Goal: Task Accomplishment & Management: Complete application form

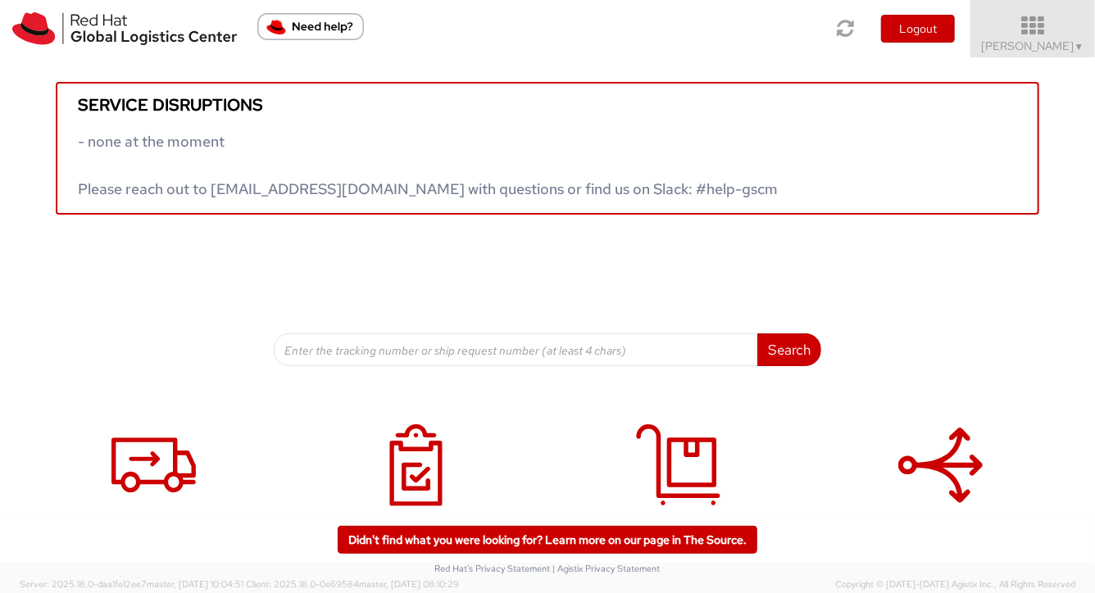
click at [1074, 45] on span "▼" at bounding box center [1079, 46] width 10 height 13
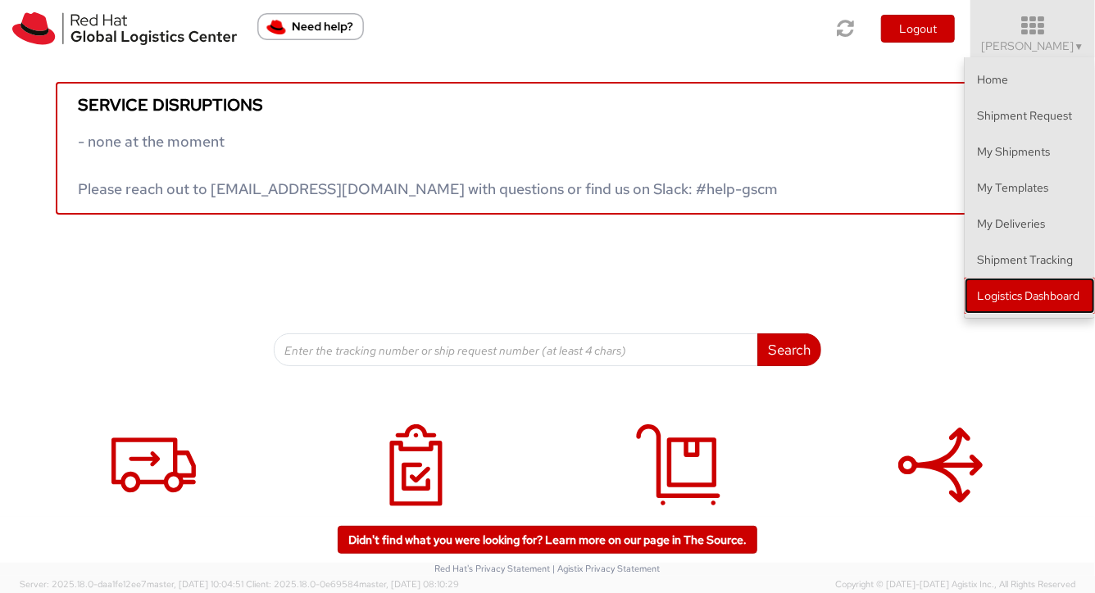
click at [1021, 291] on link "Logistics Dashboard" at bounding box center [1030, 296] width 130 height 36
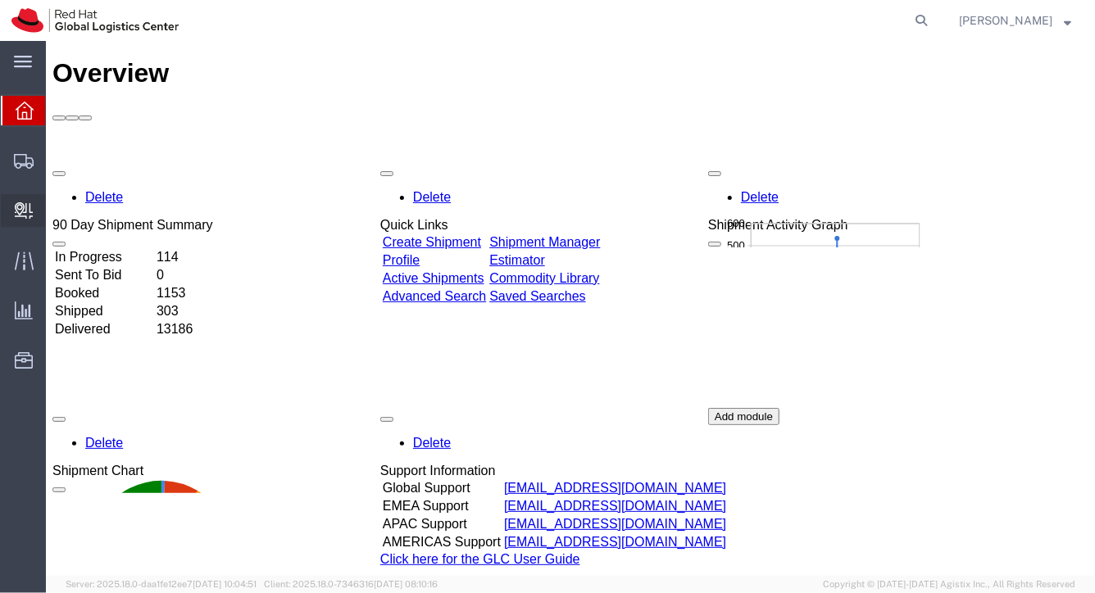
click at [0, 0] on span "Create Internal Batch" at bounding box center [0, 0] width 0 height 0
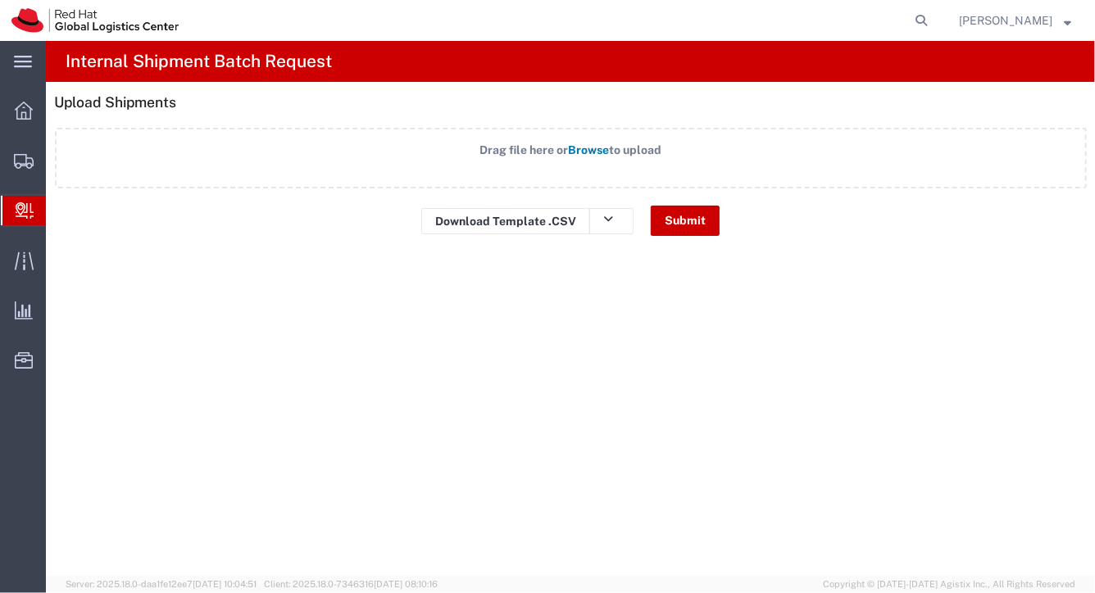
click at [0, 0] on span "Create Delivery" at bounding box center [0, 0] width 0 height 0
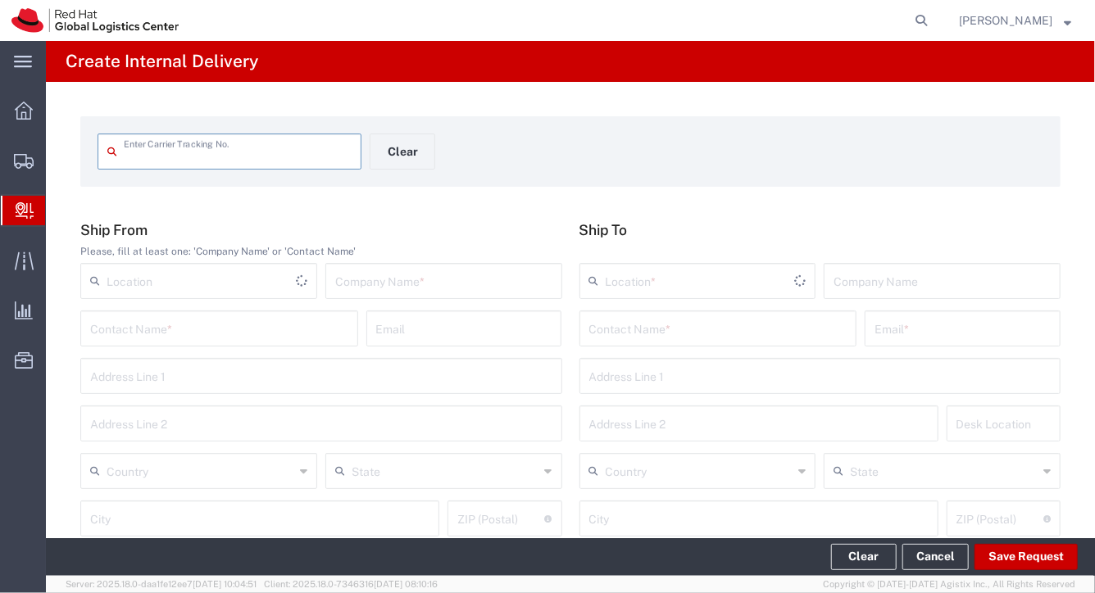
click at [216, 160] on input "text" at bounding box center [238, 150] width 228 height 29
type input "883912684705"
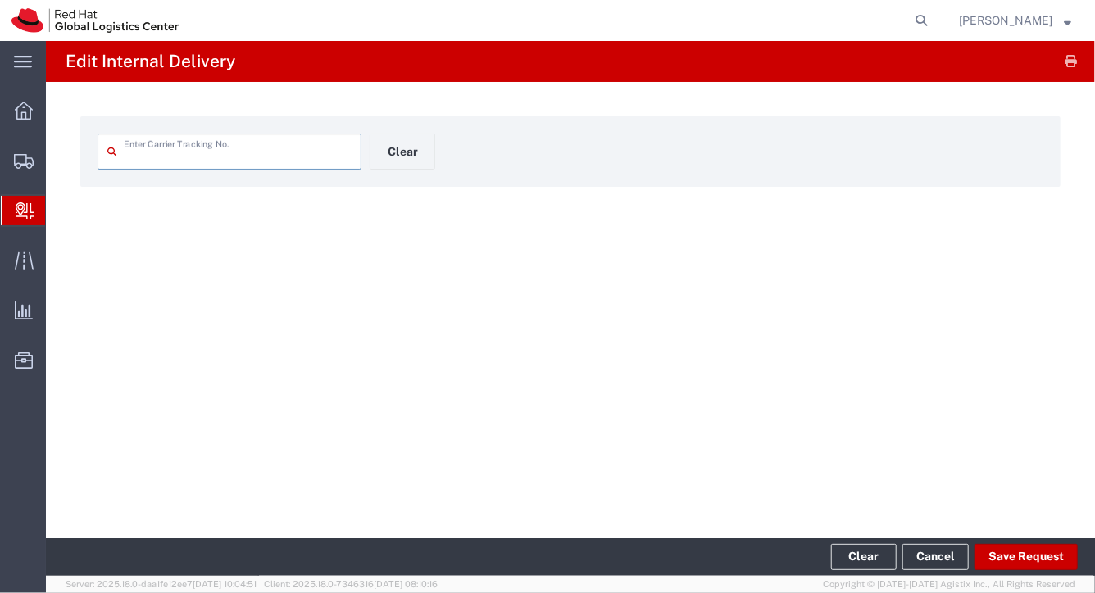
type input "883912684705"
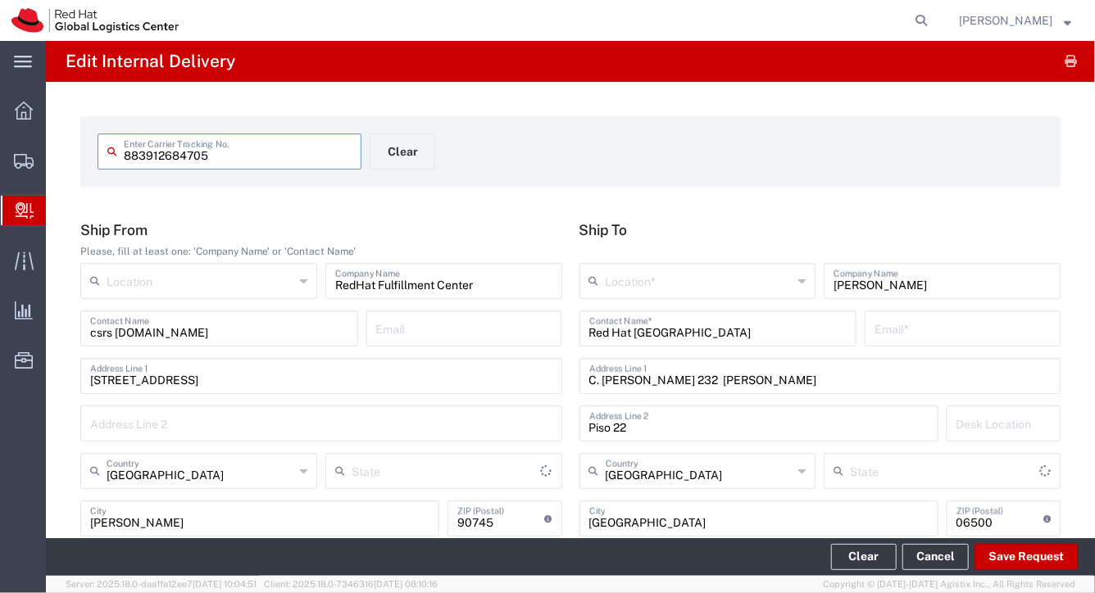
type input "Your Packaging"
type input "Federal District"
type input "[US_STATE]"
type input "International Economy"
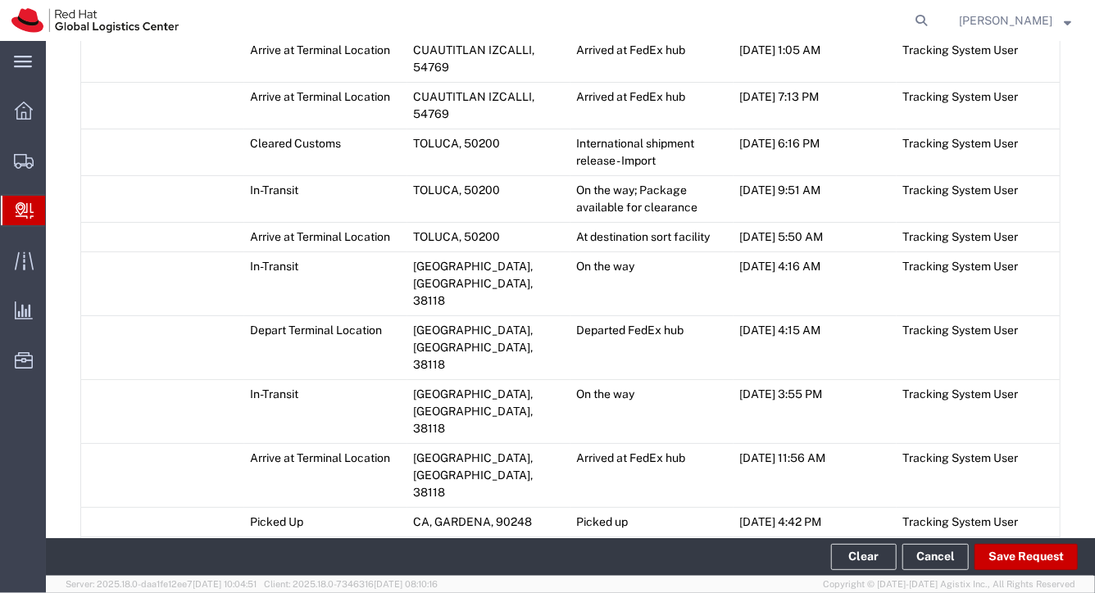
scroll to position [1390, 0]
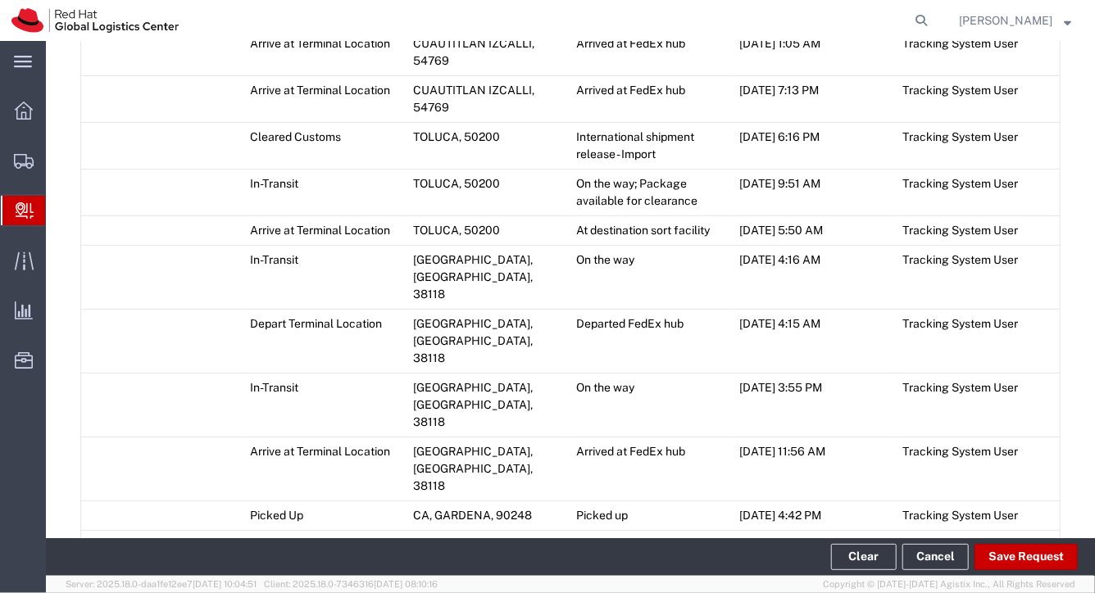
type textarea "Ready for pick up at reception"
click at [1021, 554] on button "Save Request" at bounding box center [1025, 557] width 103 height 26
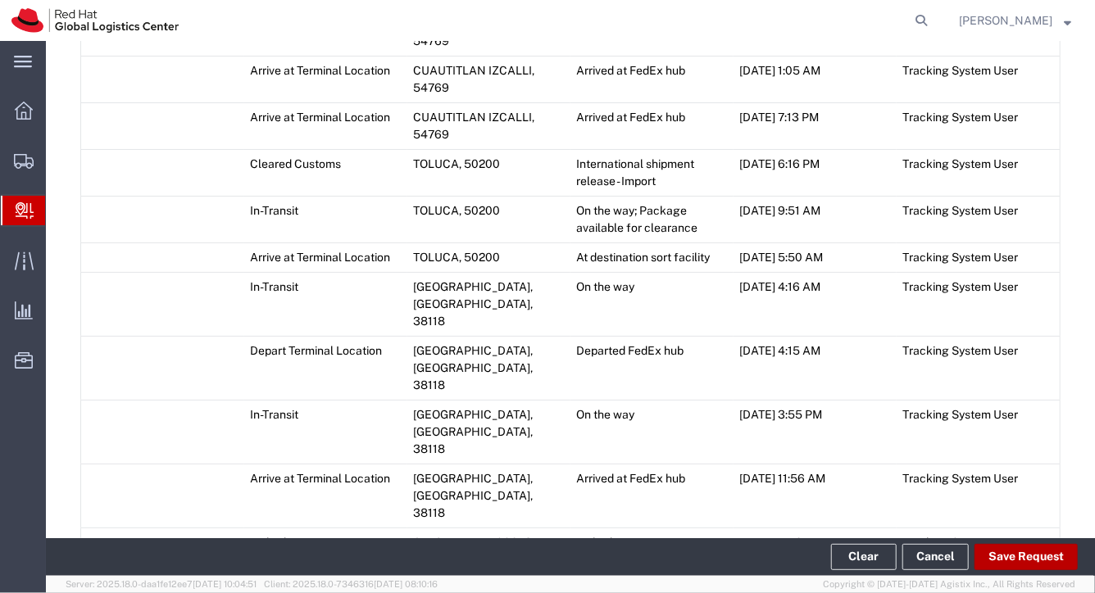
scroll to position [1417, 0]
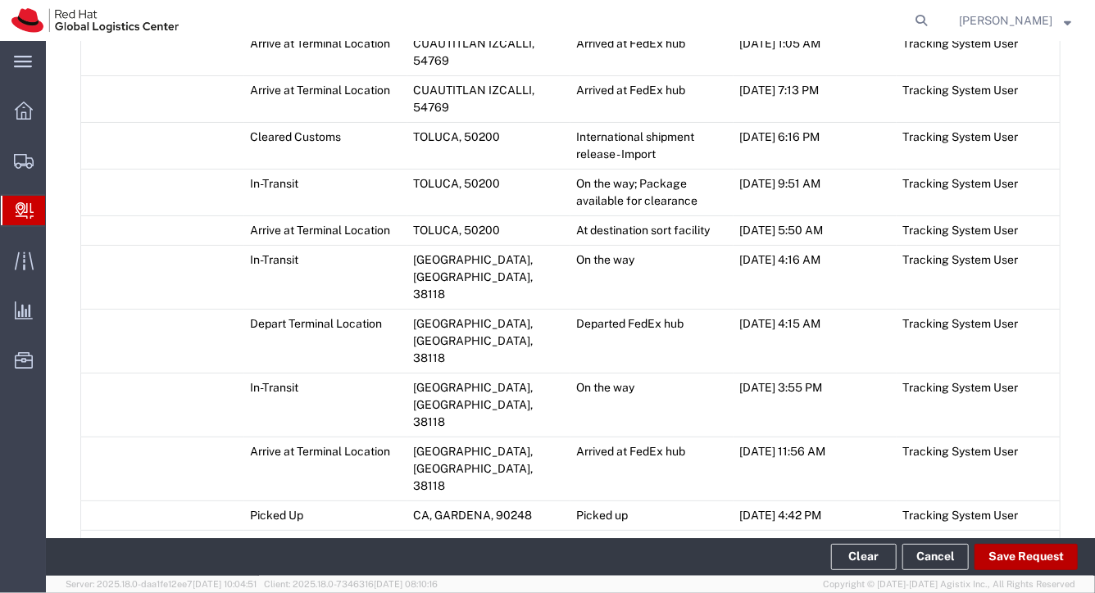
click at [1009, 552] on button "Save Request" at bounding box center [1025, 557] width 103 height 26
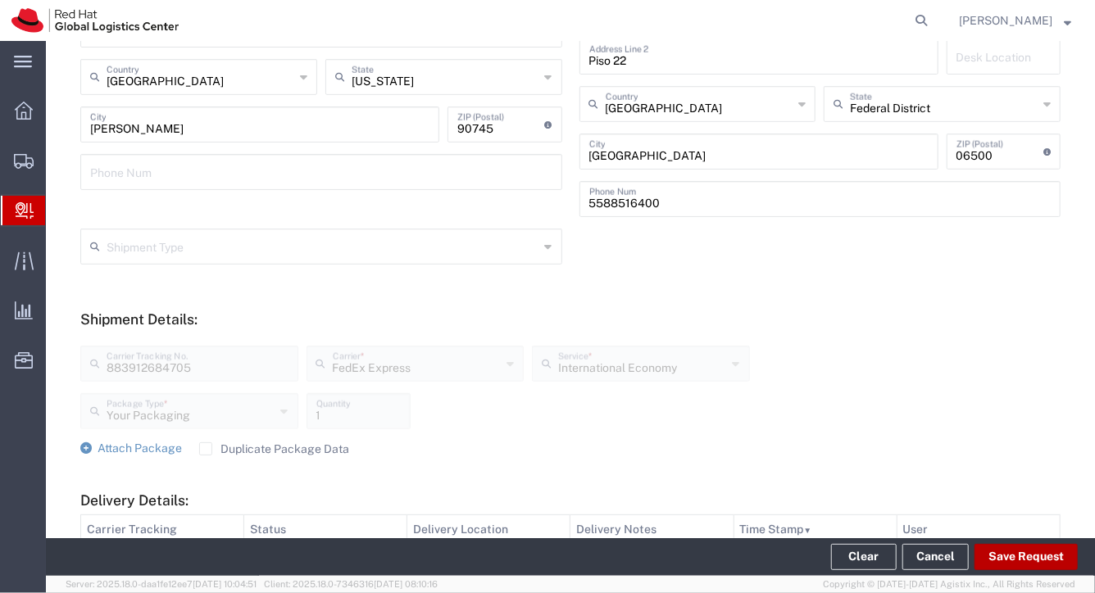
scroll to position [0, 0]
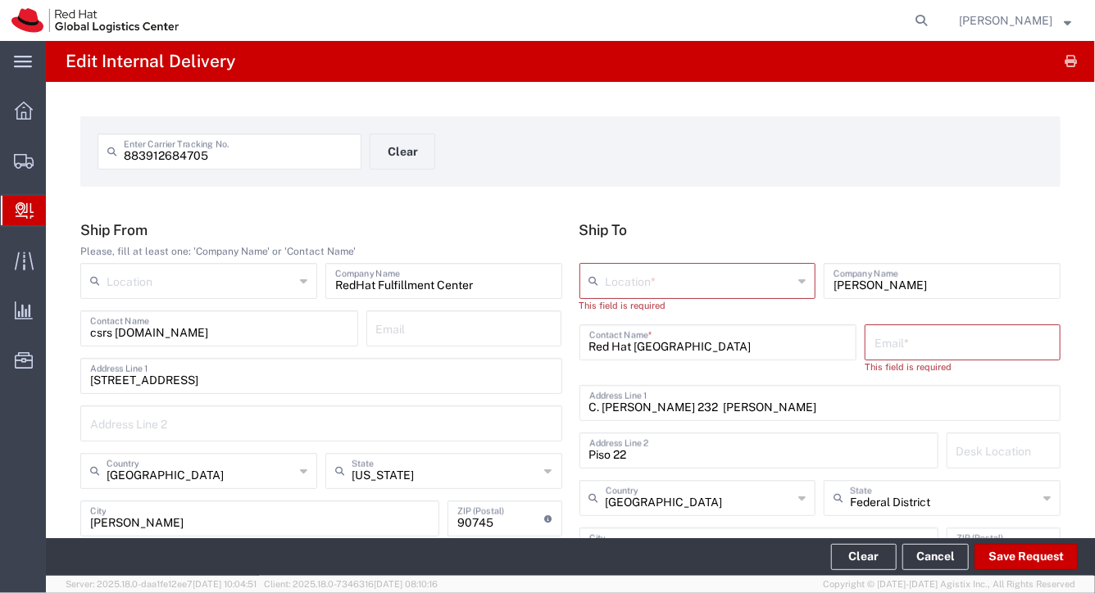
click at [715, 269] on input "text" at bounding box center [700, 280] width 188 height 29
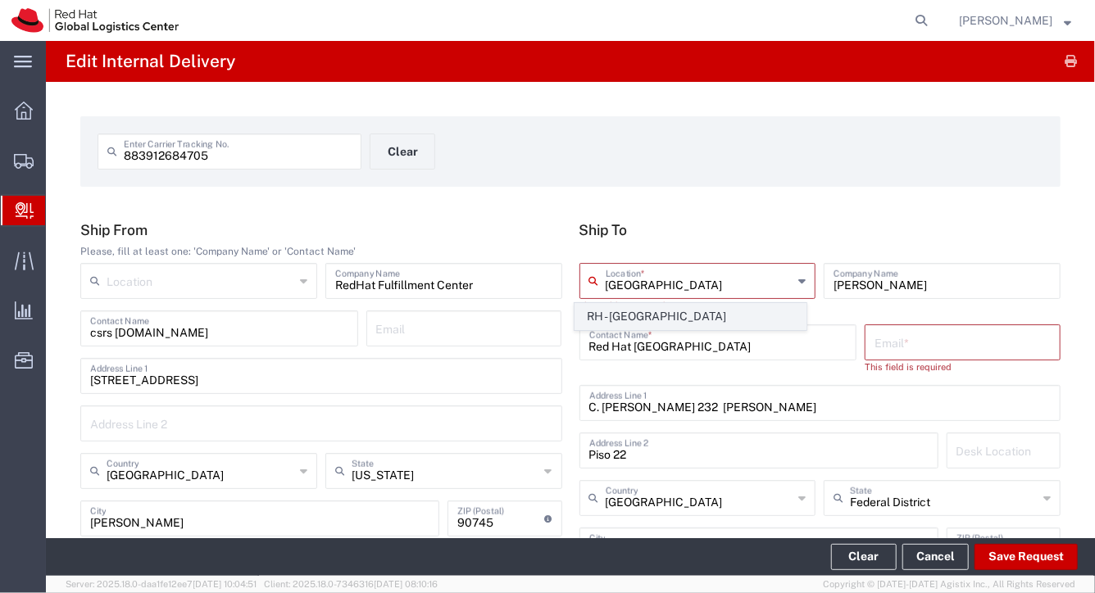
click at [718, 314] on span "RH - [GEOGRAPHIC_DATA]" at bounding box center [690, 316] width 230 height 25
type input "RH - [GEOGRAPHIC_DATA]"
type input "RED HAT, S. DE [PERSON_NAME] DE C.V."
type input "Rio [PERSON_NAME] 232"
type input "Floor 22, Suite A, Col. [PERSON_NAME]."
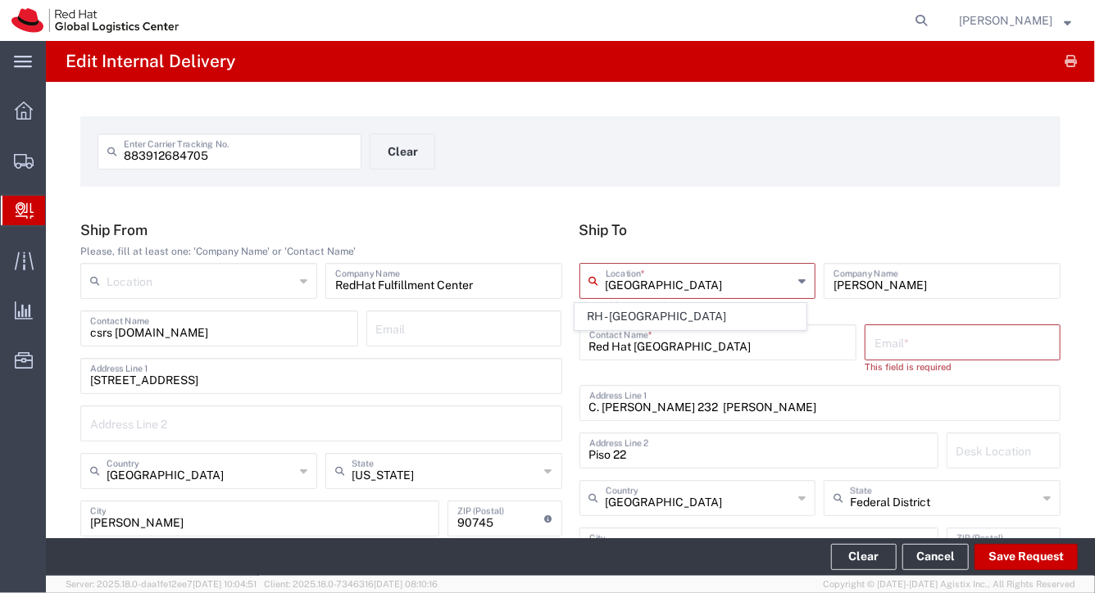
type input "[GEOGRAPHIC_DATA]"
type input "52 55 8851 6400"
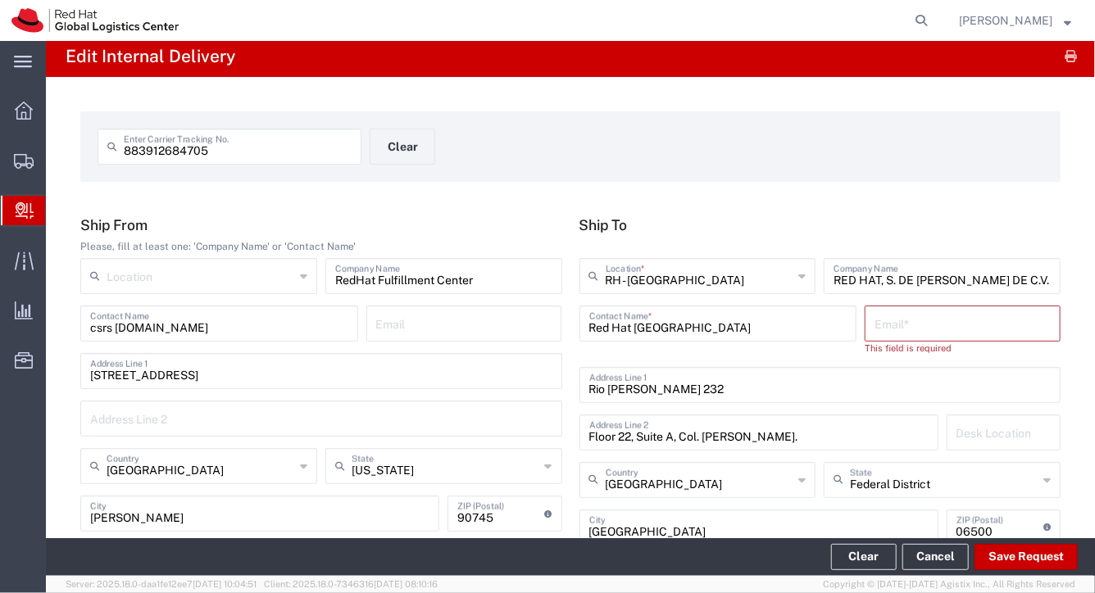
scroll to position [6, 0]
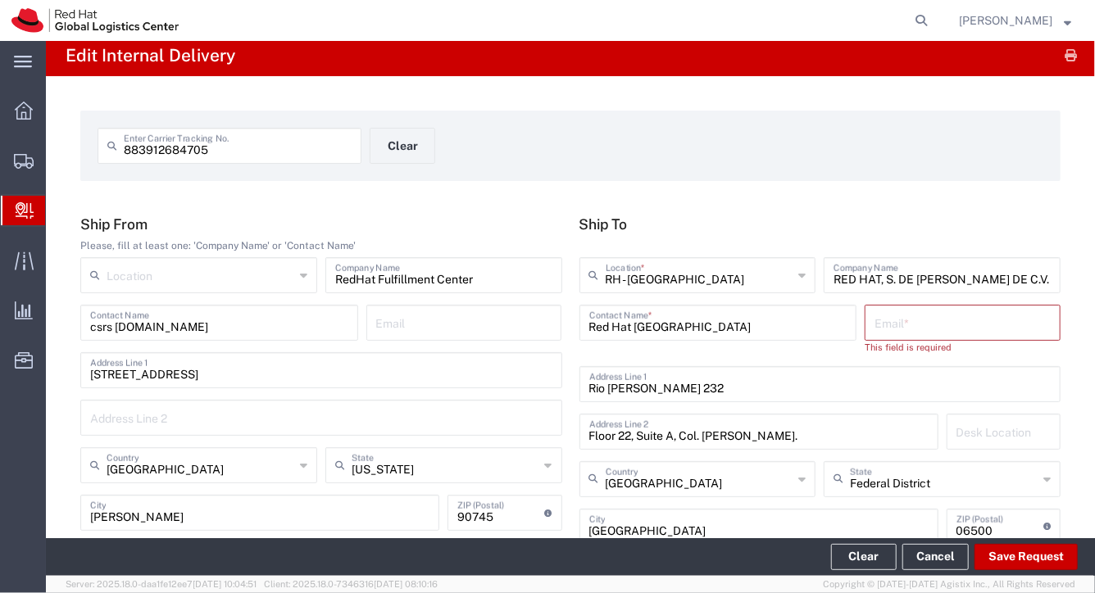
click at [715, 323] on input "Red Hat [GEOGRAPHIC_DATA]" at bounding box center [718, 321] width 258 height 29
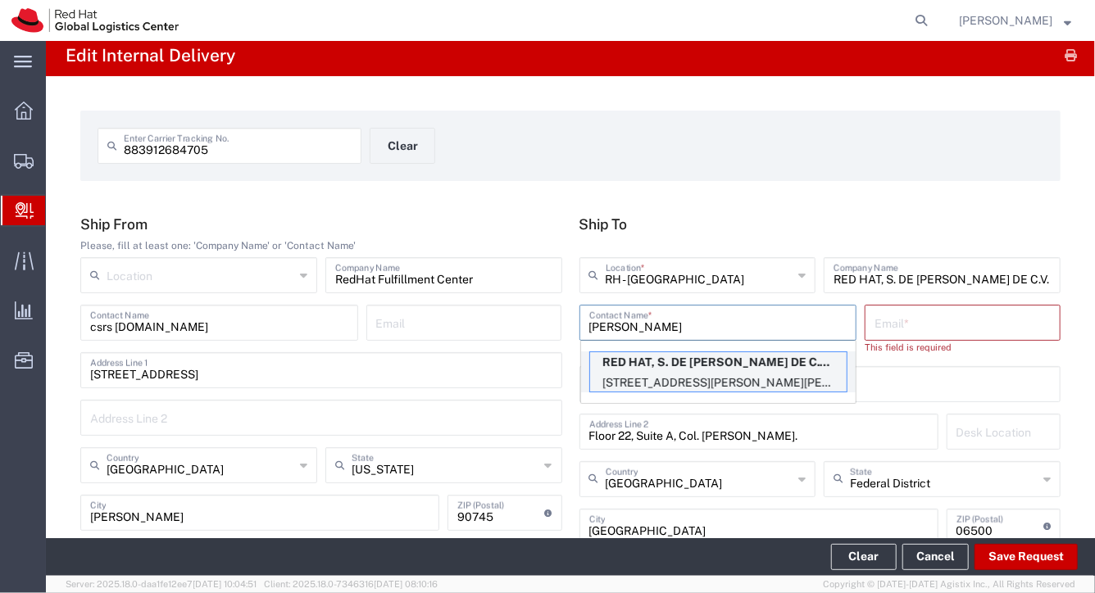
click at [689, 369] on p "RED HAT, S. DE [PERSON_NAME] DE C.V. ([PERSON_NAME]), [EMAIL_ADDRESS][DOMAIN_NA…" at bounding box center [718, 362] width 257 height 20
type input "[PERSON_NAME]"
type input "[EMAIL_ADDRESS][DOMAIN_NAME]"
type input "FLEX"
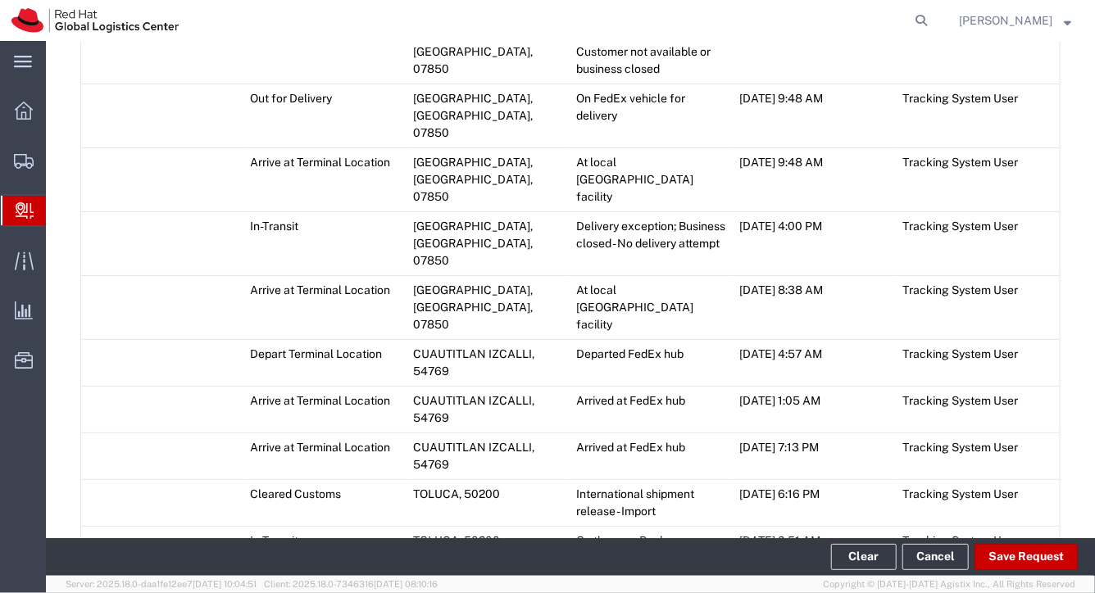
scroll to position [1390, 0]
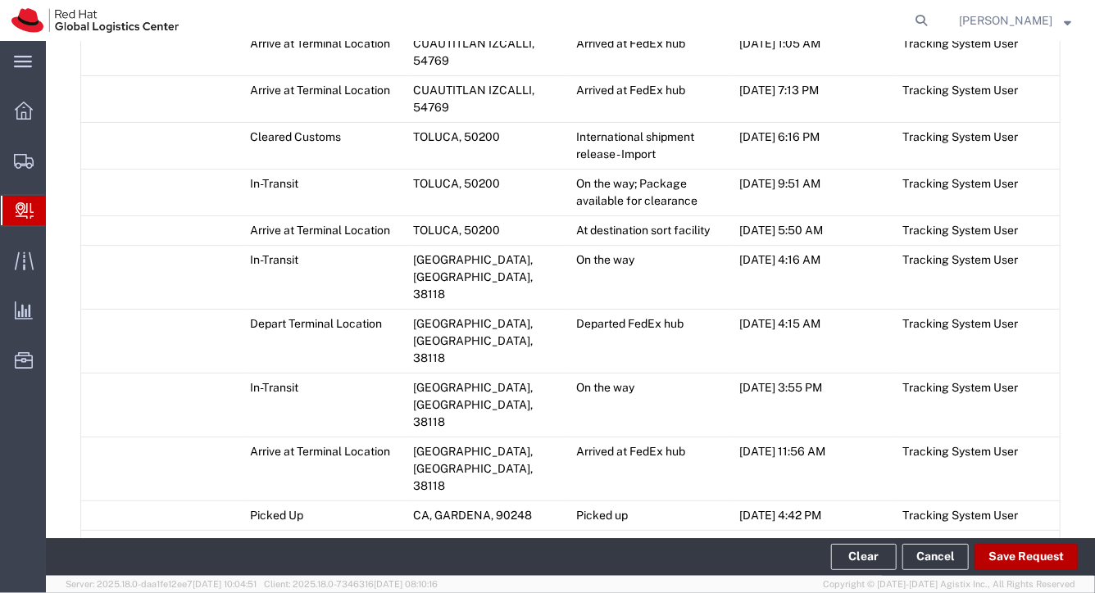
click at [1047, 554] on button "Save Request" at bounding box center [1025, 557] width 103 height 26
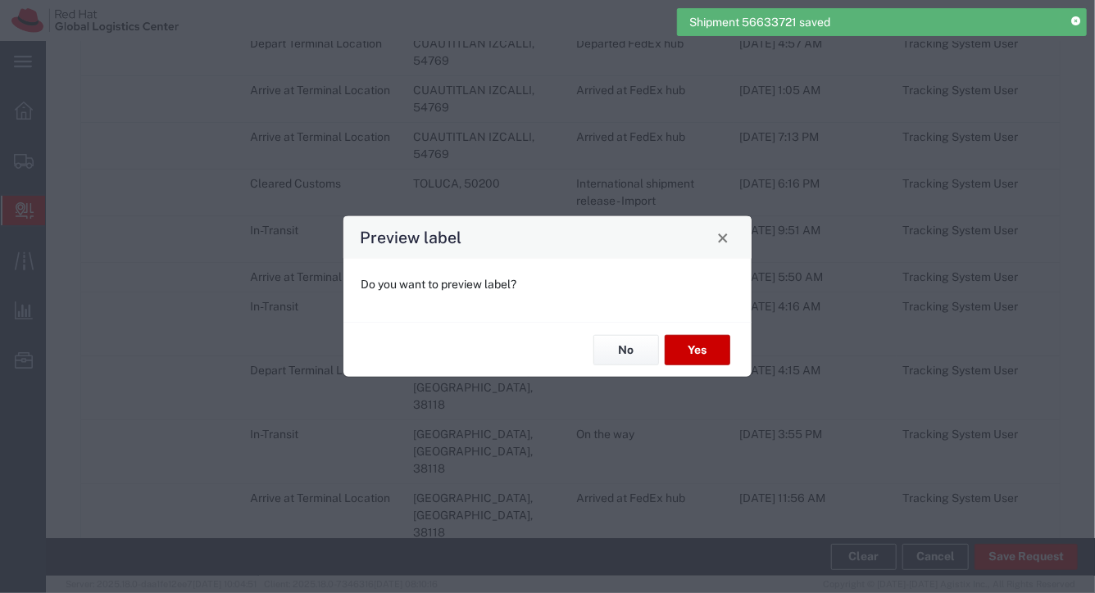
type input "International Economy"
click at [625, 343] on button "No" at bounding box center [626, 350] width 66 height 30
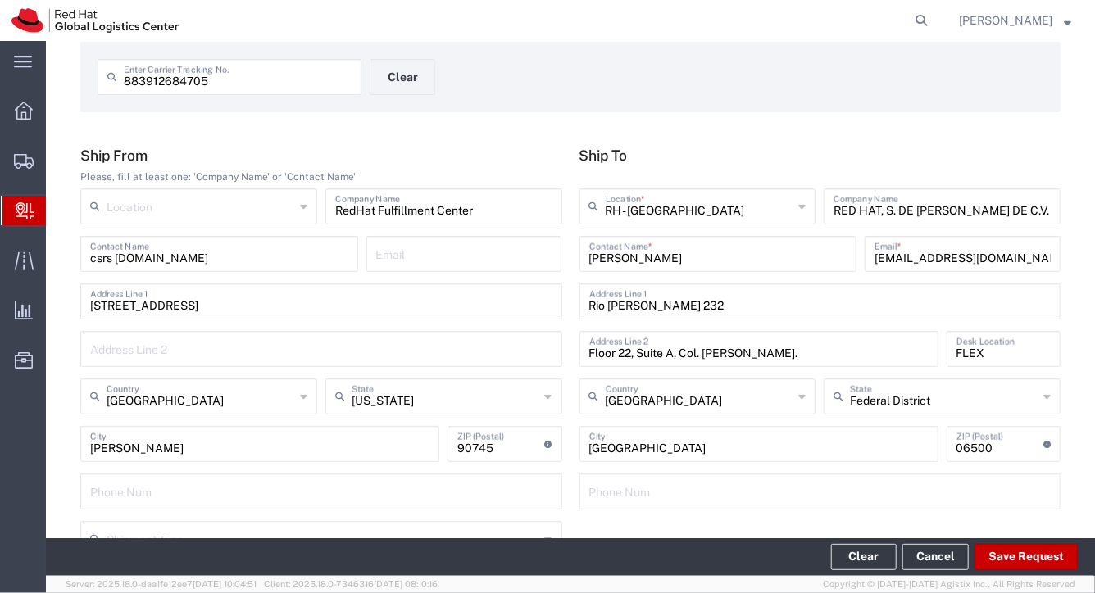
scroll to position [0, 0]
